Goal: Use online tool/utility: Utilize a website feature to perform a specific function

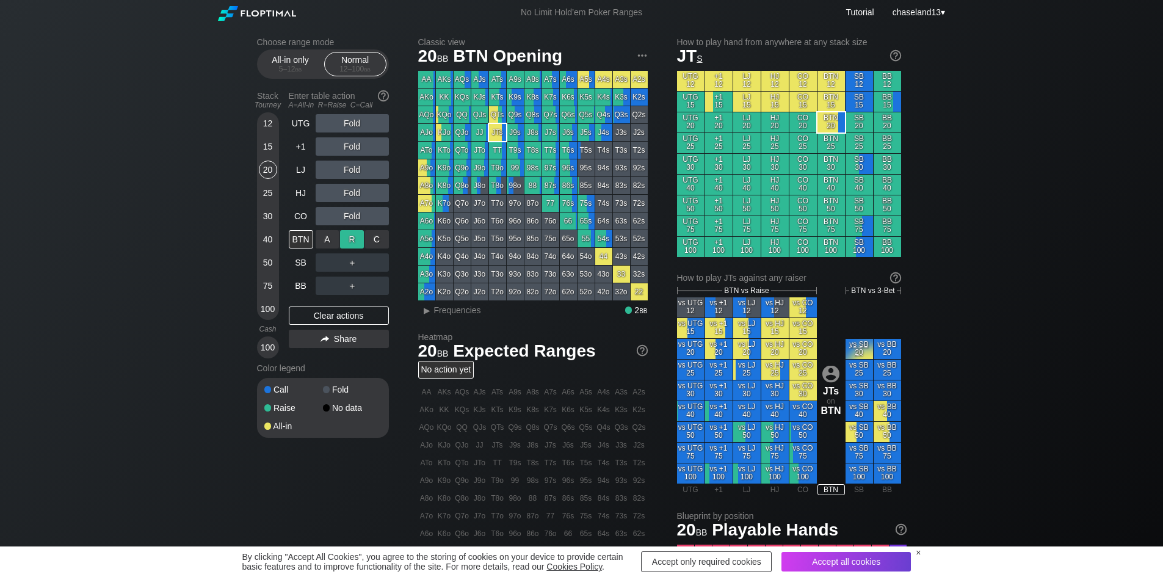
click at [355, 240] on div "R ✕" at bounding box center [352, 239] width 24 height 18
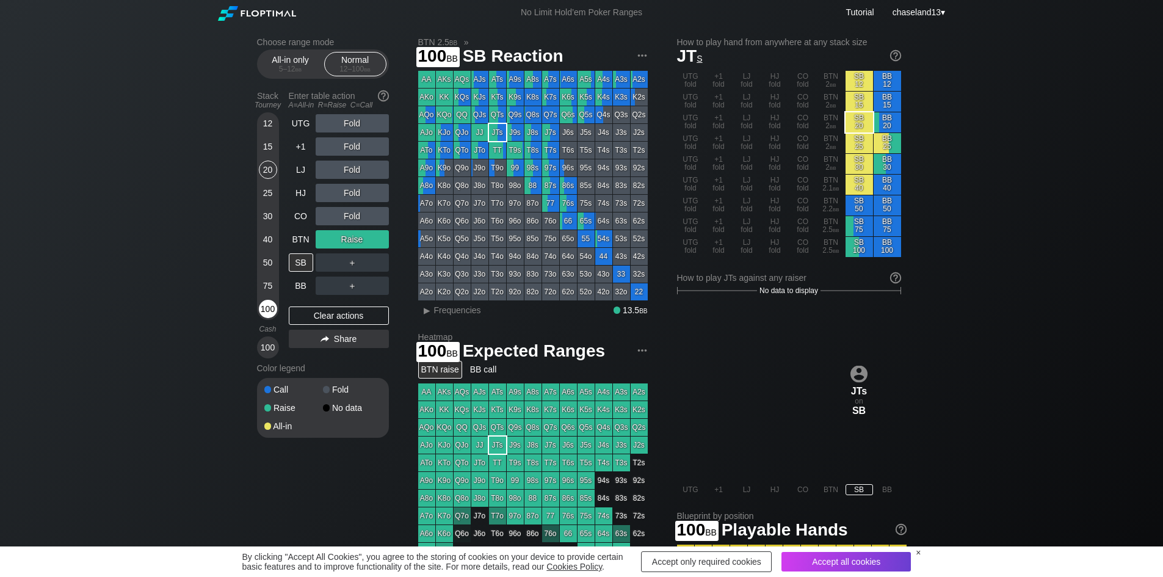
click at [274, 311] on div "100" at bounding box center [268, 309] width 18 height 18
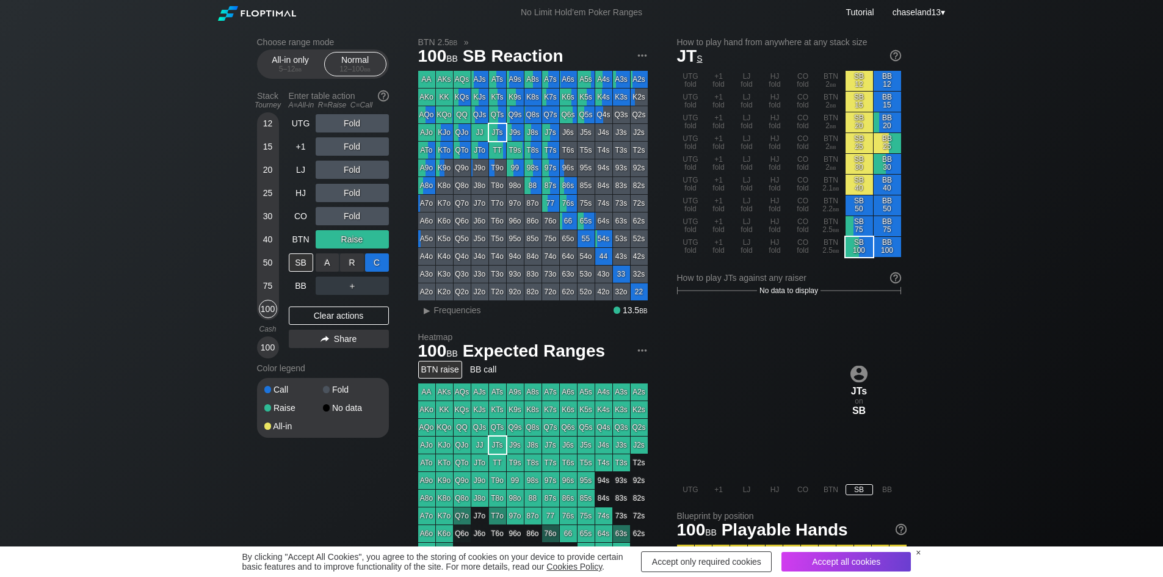
click at [377, 258] on div "C ✕" at bounding box center [377, 262] width 24 height 18
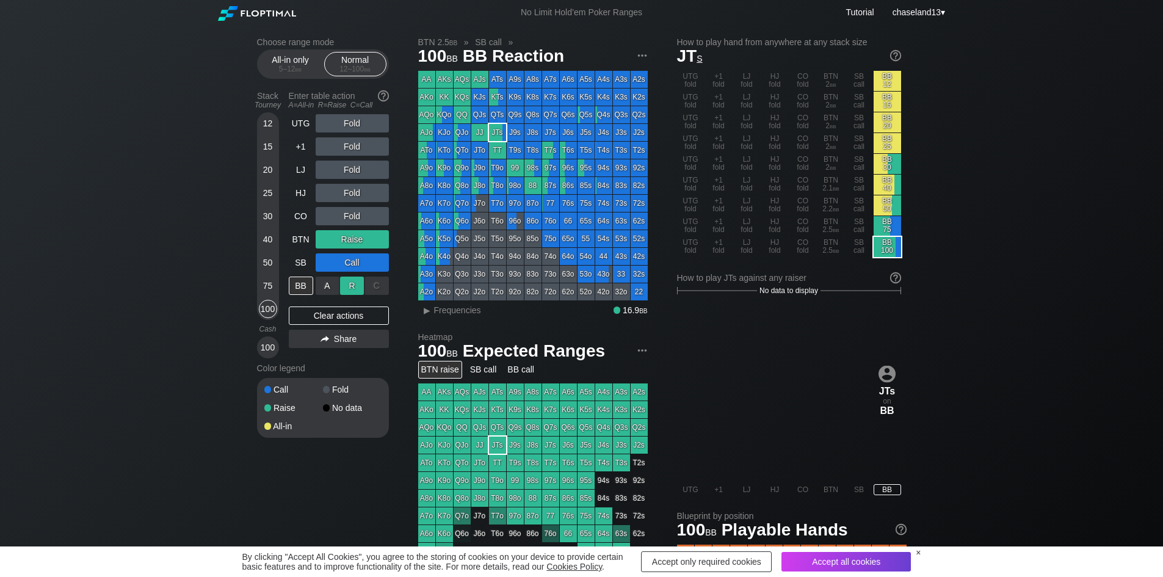
click at [349, 287] on div "R ✕" at bounding box center [352, 285] width 24 height 18
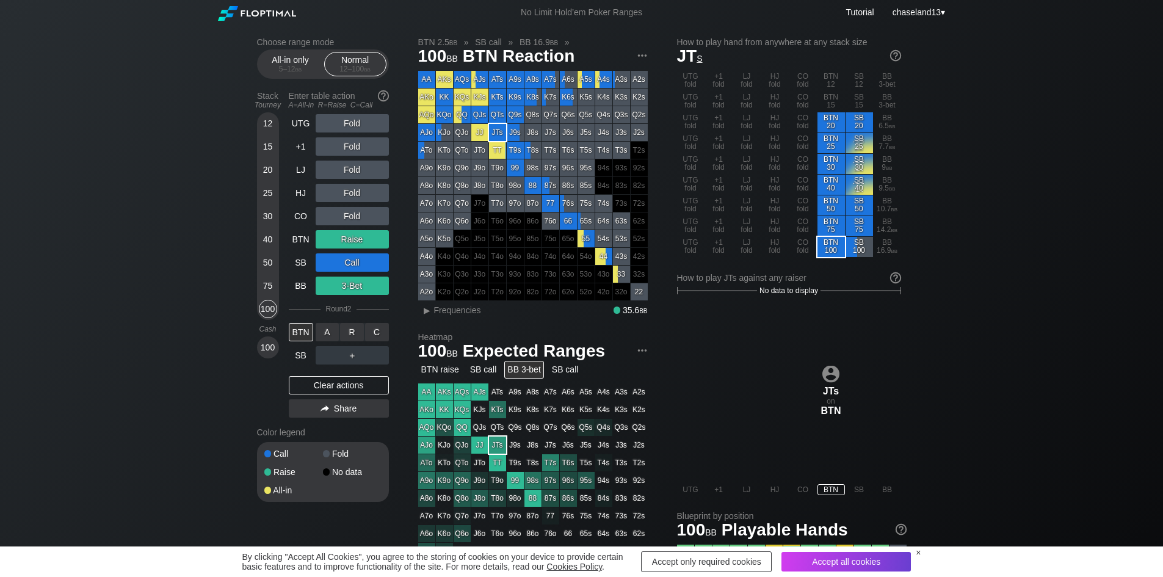
click at [350, 333] on div "A ✕ R ✕ C ✕ ＋" at bounding box center [352, 332] width 73 height 18
click at [350, 335] on div "R ✕" at bounding box center [352, 332] width 24 height 18
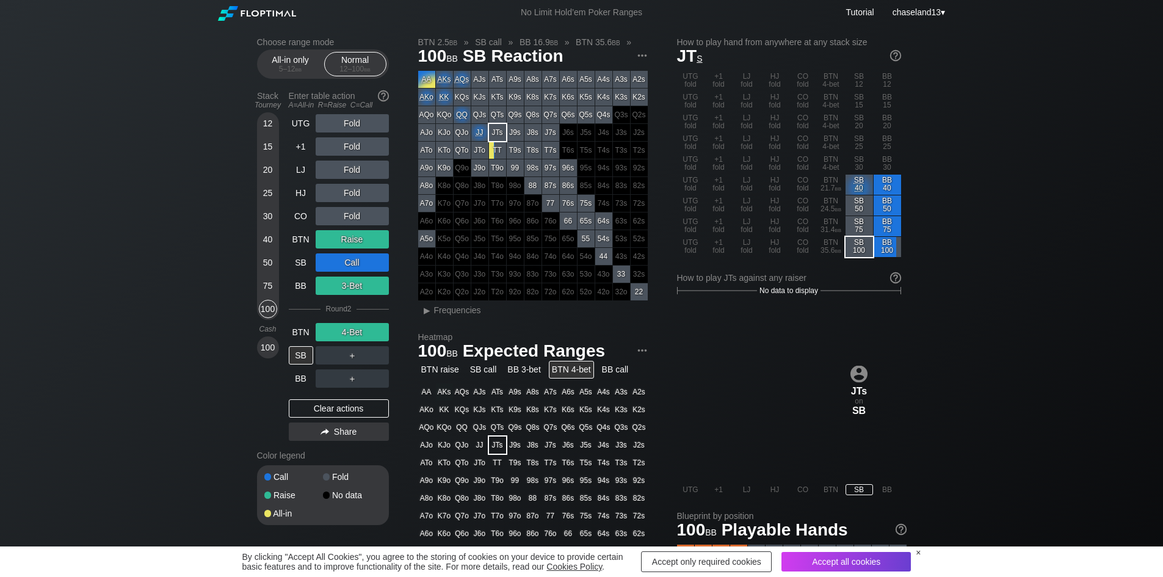
click at [351, 375] on div "＋" at bounding box center [352, 378] width 73 height 18
click at [329, 380] on div "A ✕" at bounding box center [328, 378] width 24 height 18
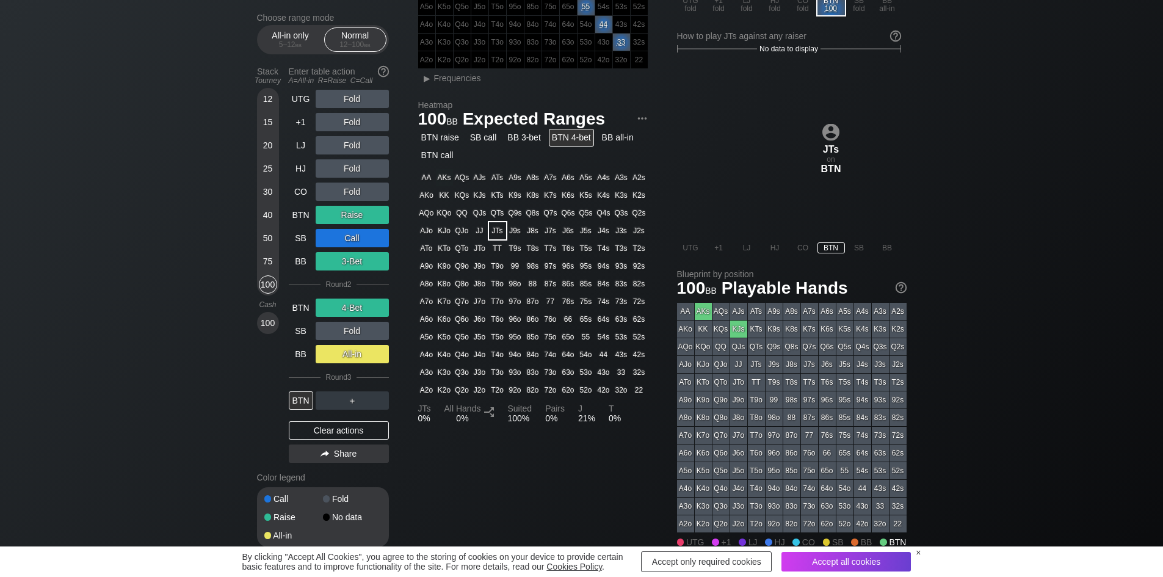
scroll to position [366, 0]
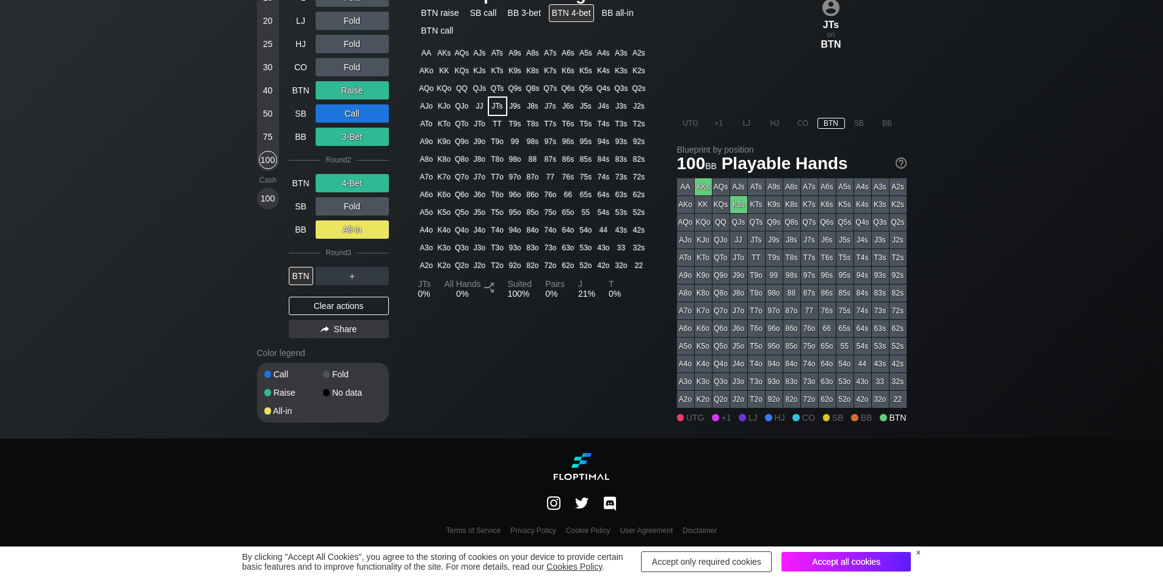
click at [884, 557] on div "Accept all cookies" at bounding box center [845, 562] width 129 height 20
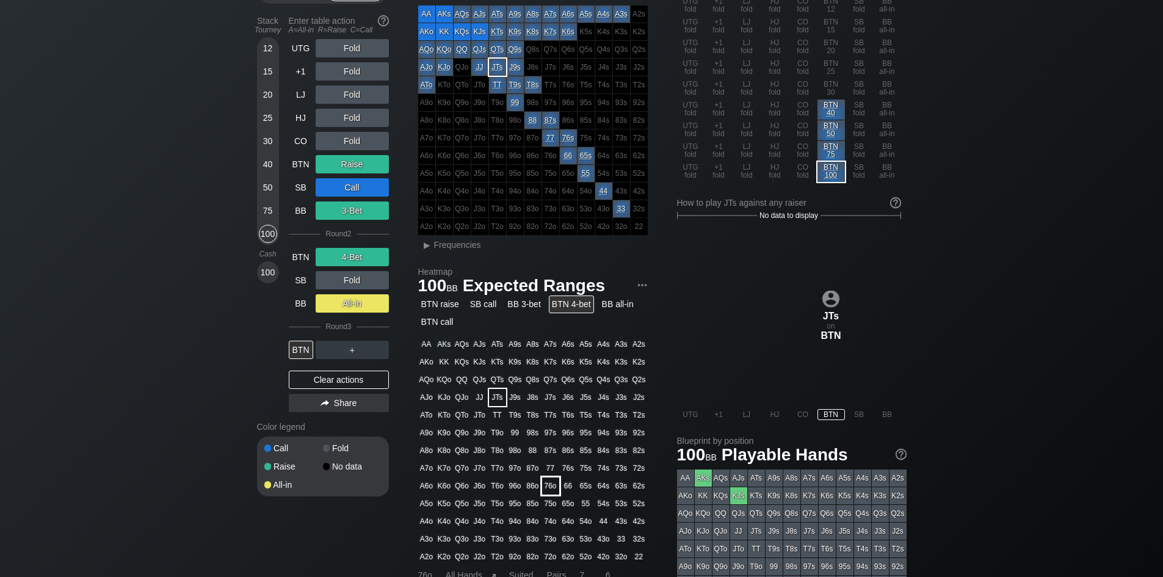
scroll to position [0, 0]
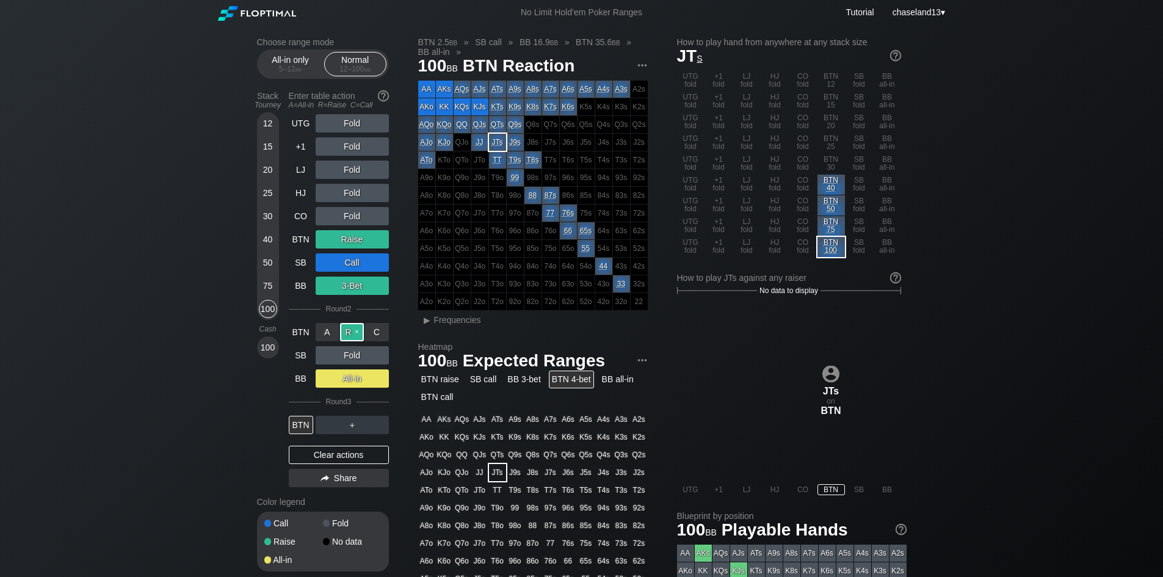
click at [350, 329] on div "R ✕" at bounding box center [352, 332] width 24 height 18
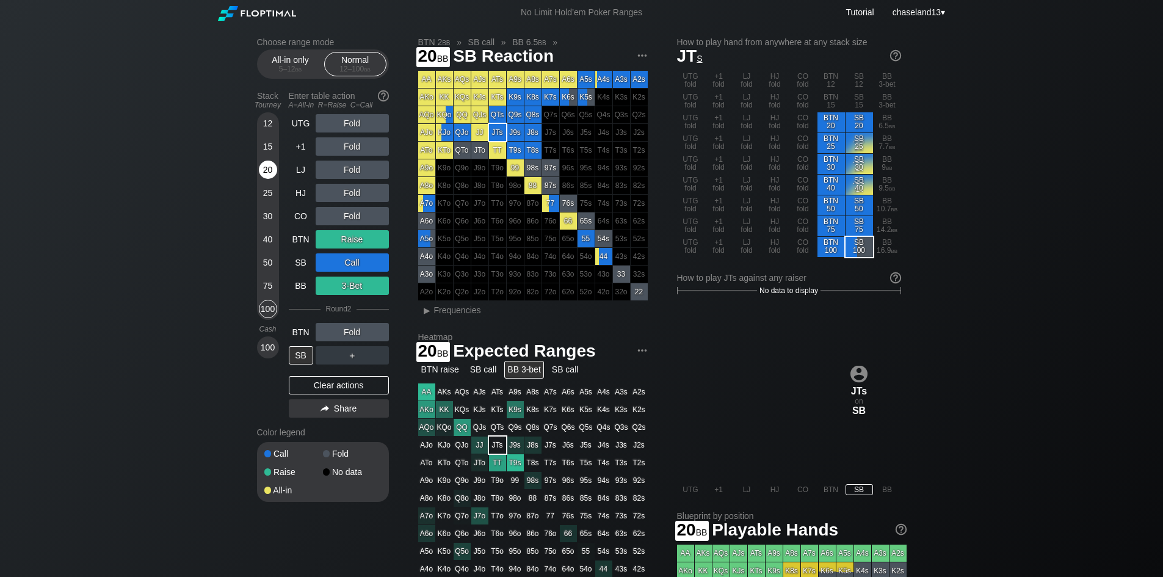
click at [270, 173] on div "20" at bounding box center [268, 170] width 18 height 18
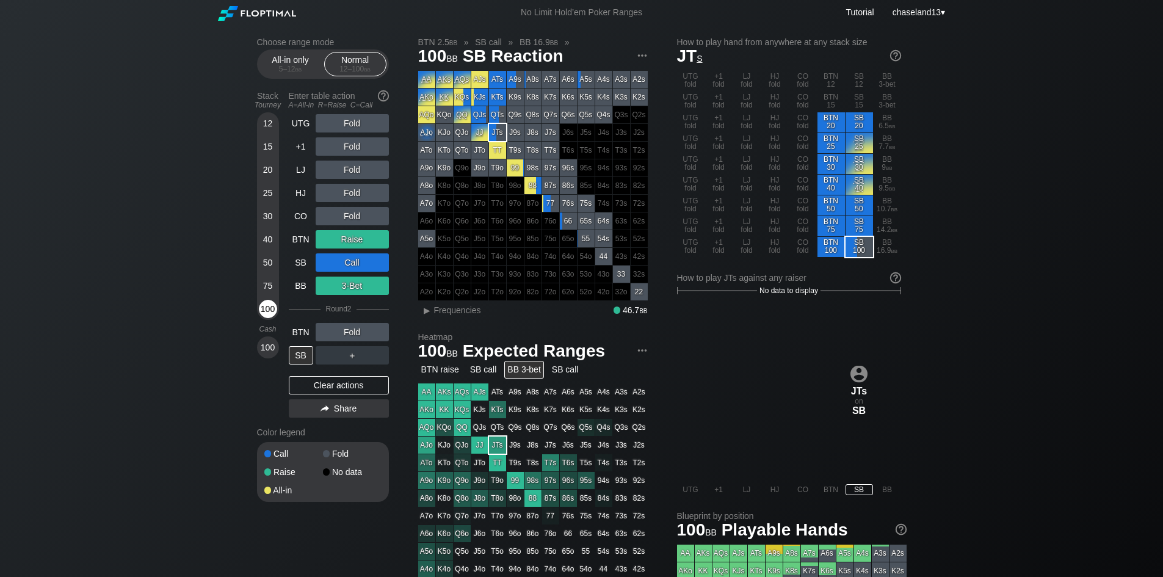
click at [272, 306] on div "100" at bounding box center [268, 309] width 18 height 18
click at [188, 332] on div "Choose range mode All-in only 5 – 12 bb Normal 12 – 100 bb Stack Tourney Enter …" at bounding box center [581, 414] width 1163 height 779
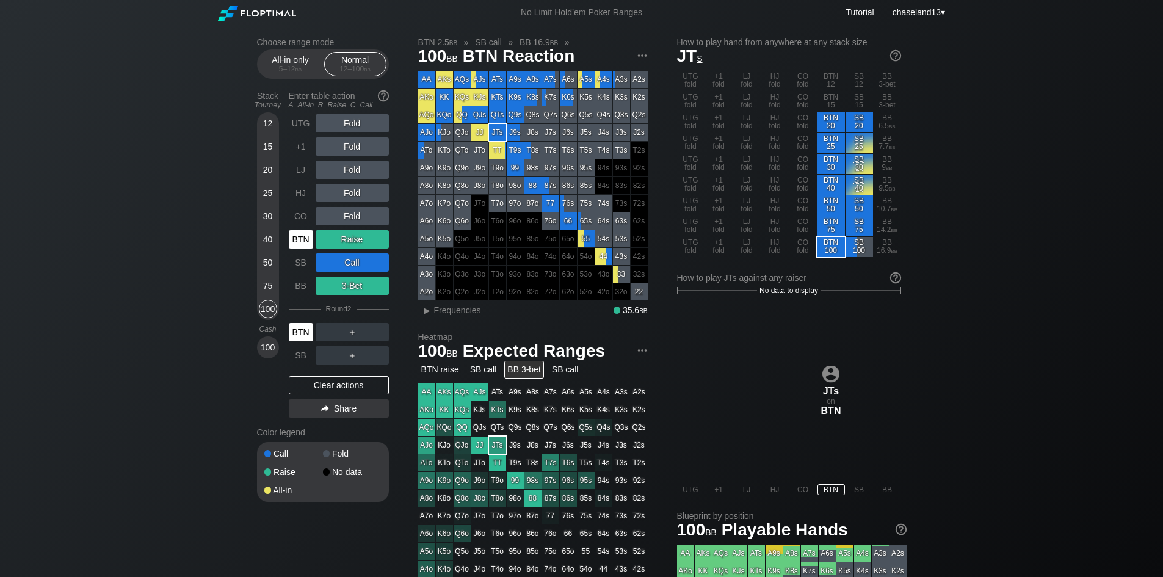
click at [305, 330] on div "BTN" at bounding box center [301, 332] width 24 height 18
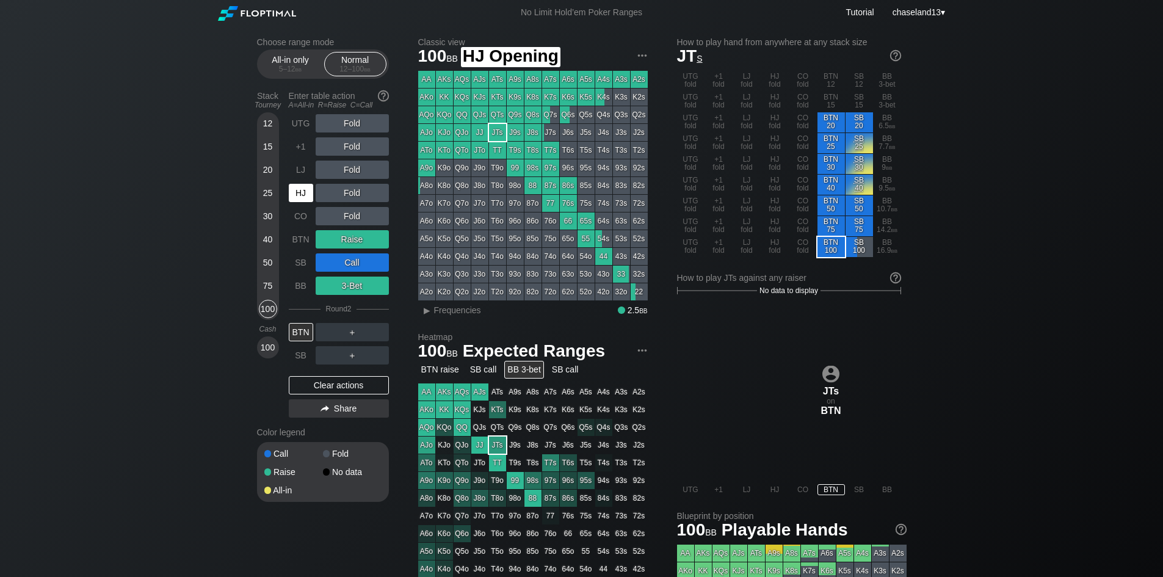
click at [308, 192] on div "HJ" at bounding box center [301, 193] width 24 height 18
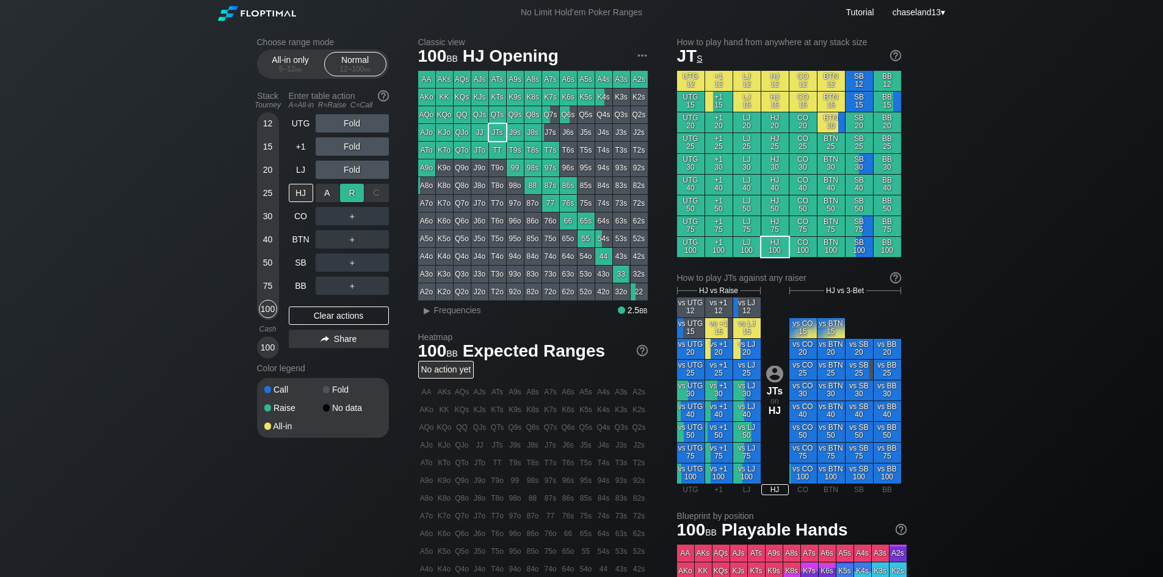
click at [355, 196] on div "R ✕" at bounding box center [352, 193] width 24 height 18
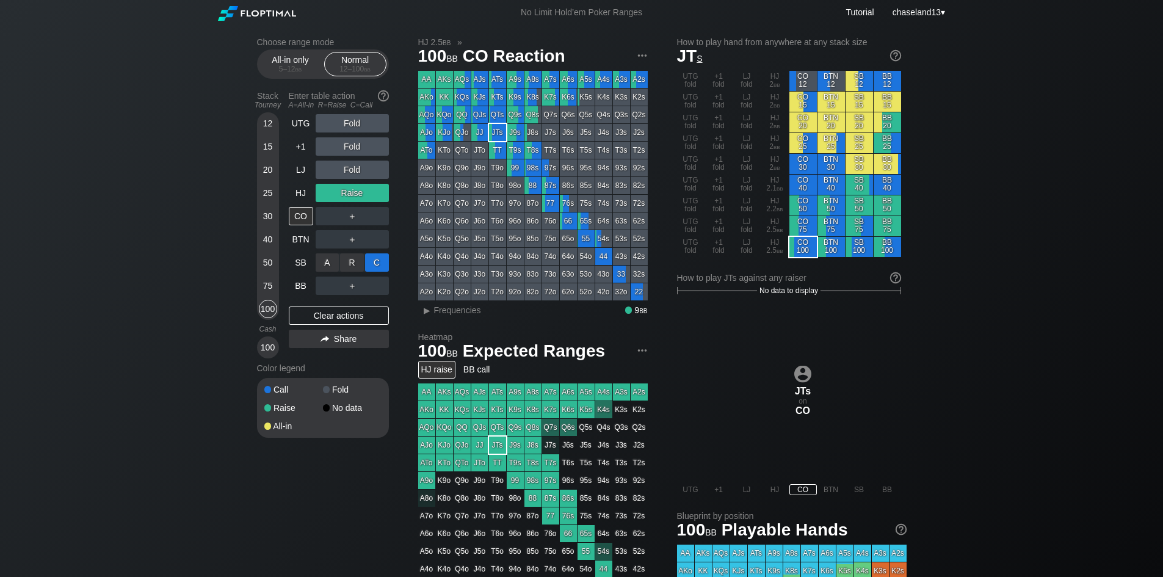
click at [380, 261] on div "C ✕" at bounding box center [377, 262] width 24 height 18
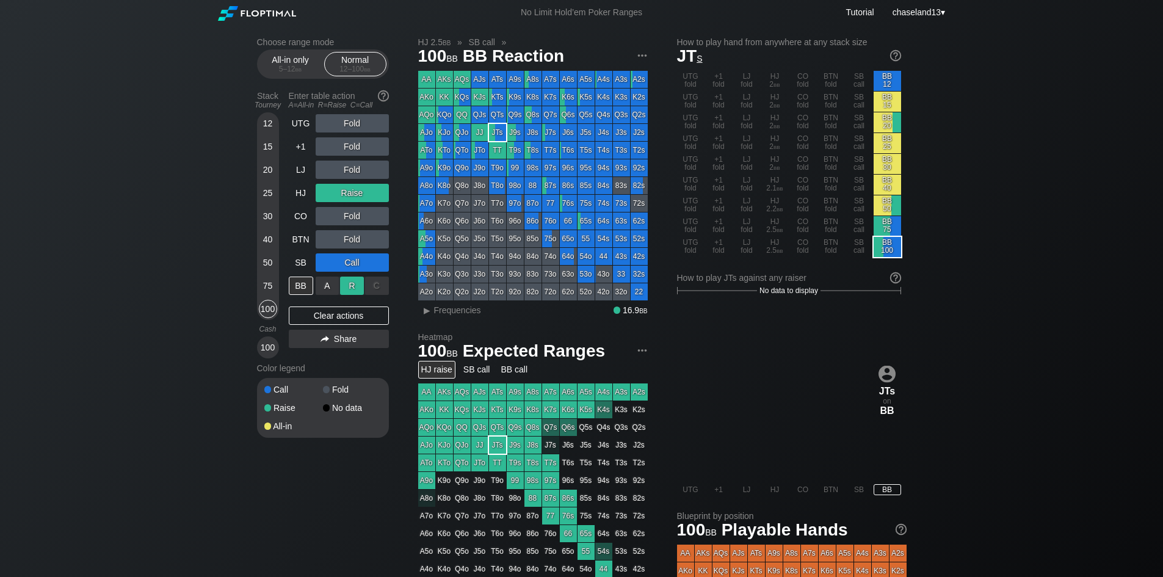
click at [353, 286] on div "R ✕" at bounding box center [352, 285] width 24 height 18
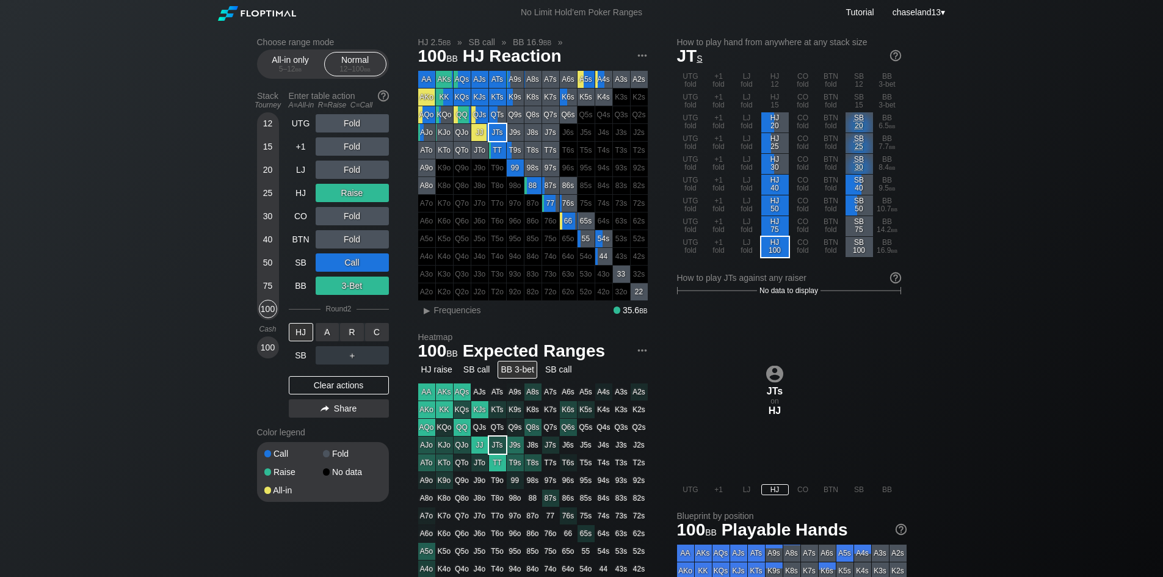
drag, startPoint x: 350, startPoint y: 333, endPoint x: 342, endPoint y: 343, distance: 12.7
click at [350, 332] on div "R ✕" at bounding box center [352, 332] width 24 height 18
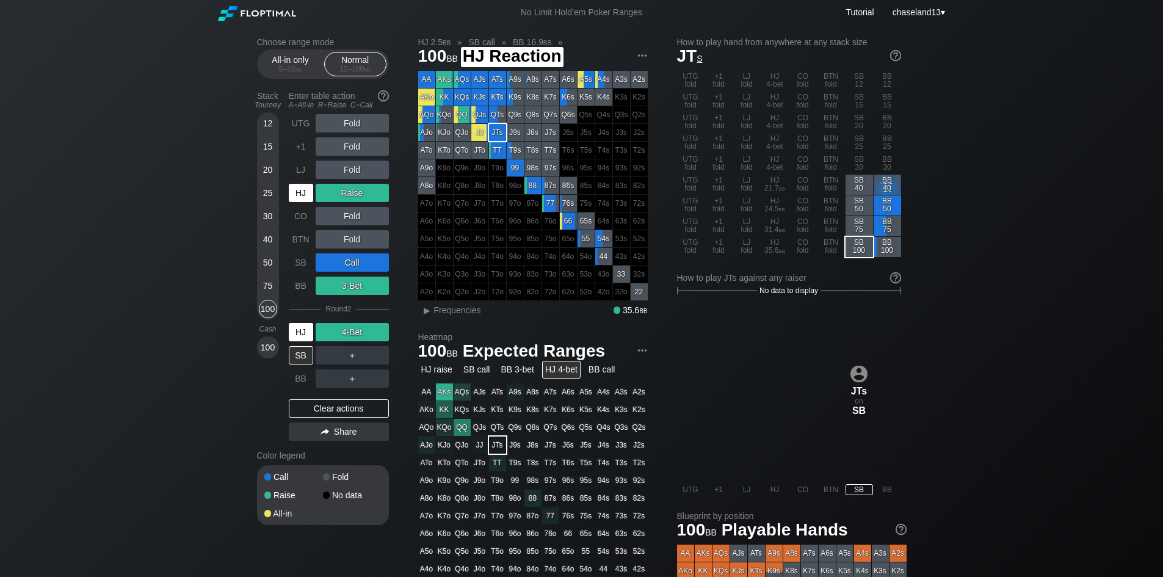
click at [305, 332] on div "HJ" at bounding box center [301, 332] width 24 height 18
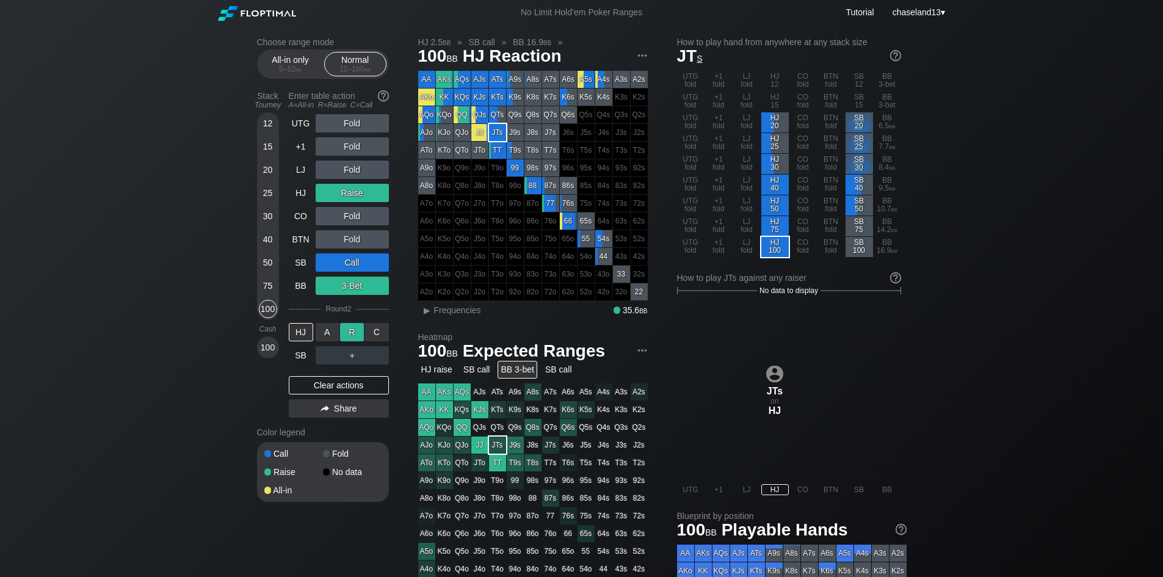
click at [344, 336] on div "R ✕" at bounding box center [352, 332] width 24 height 18
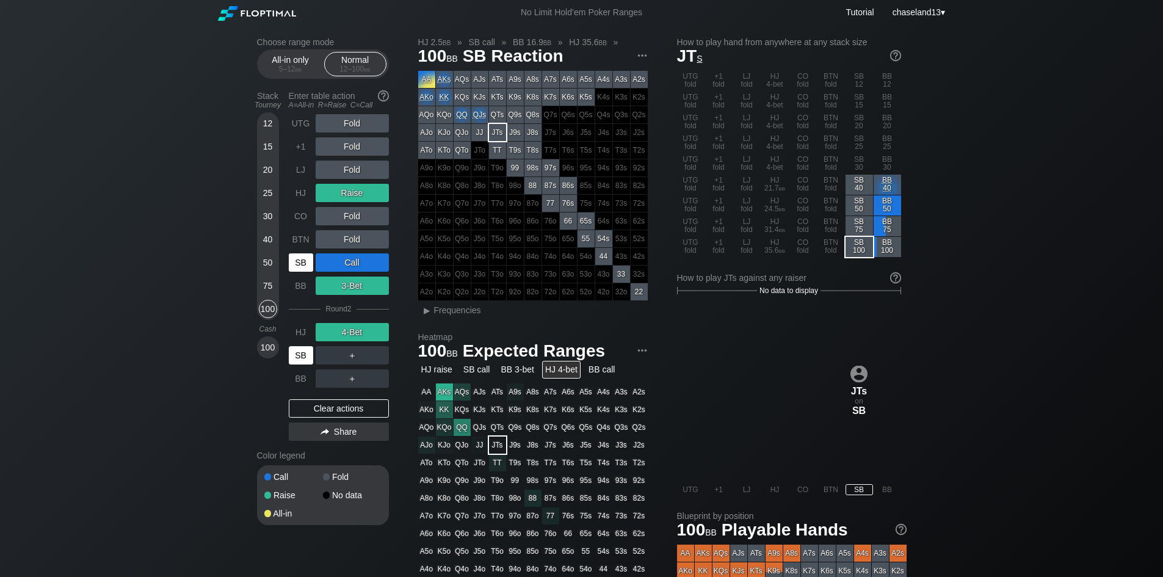
click at [305, 356] on div "SB" at bounding box center [301, 355] width 24 height 18
click at [336, 379] on div "A ✕" at bounding box center [328, 378] width 24 height 18
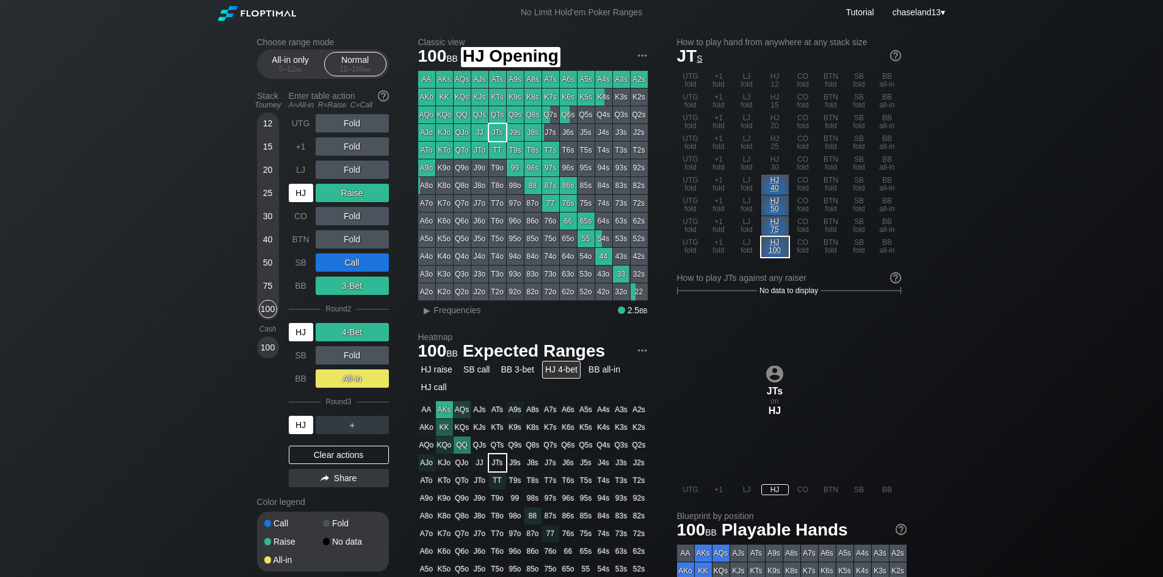
click at [295, 193] on div "HJ" at bounding box center [301, 193] width 24 height 18
